Goal: Check status: Check status

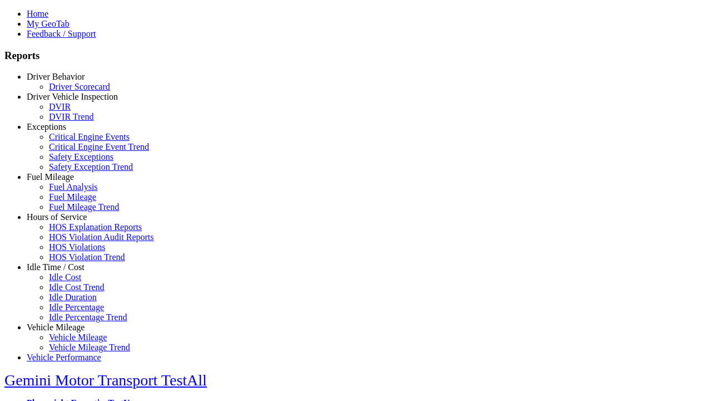
click at [64, 101] on link "Driver Vehicle Inspection" at bounding box center [72, 96] width 91 height 9
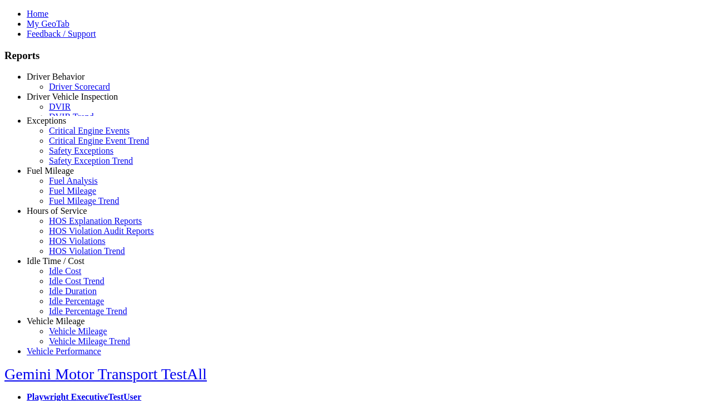
click at [71, 111] on link "DVIR" at bounding box center [60, 106] width 22 height 9
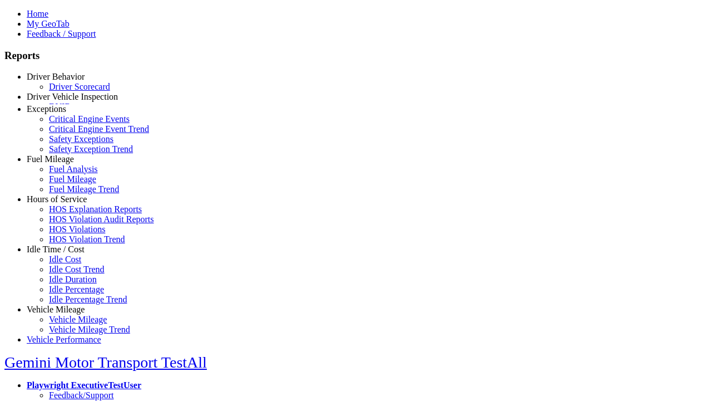
type input "*********"
